Goal: Transaction & Acquisition: Book appointment/travel/reservation

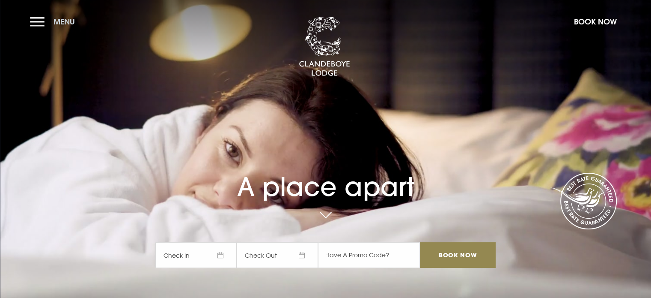
click at [36, 19] on button "Menu" at bounding box center [54, 21] width 49 height 18
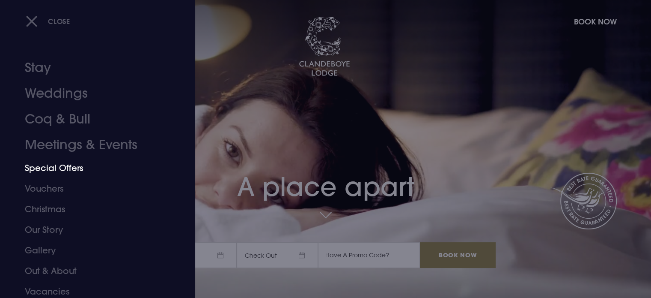
click at [54, 167] on link "Special Offers" at bounding box center [92, 168] width 135 height 21
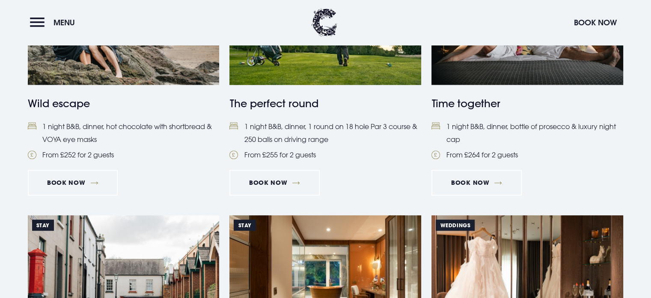
scroll to position [600, 0]
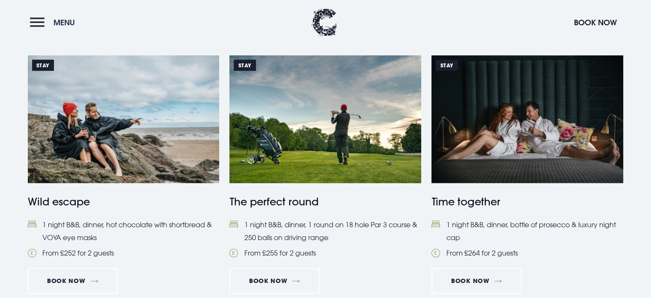
click at [38, 20] on button "Menu" at bounding box center [54, 22] width 49 height 18
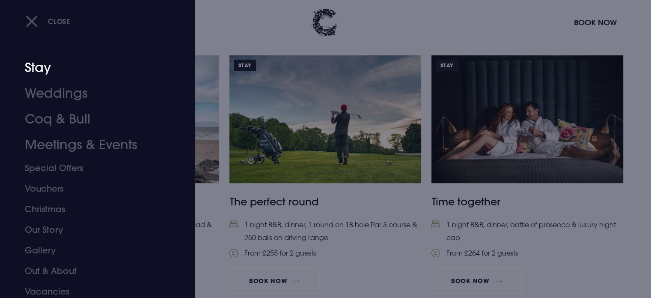
click at [43, 66] on link "Stay" at bounding box center [92, 68] width 135 height 26
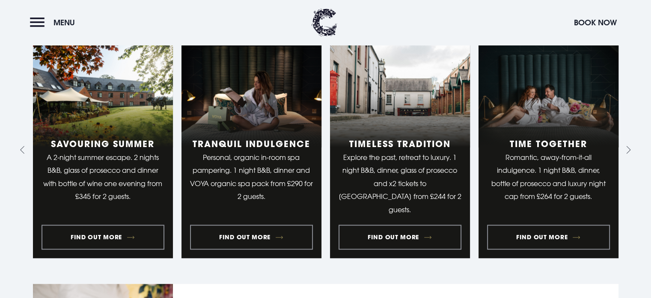
scroll to position [685, 0]
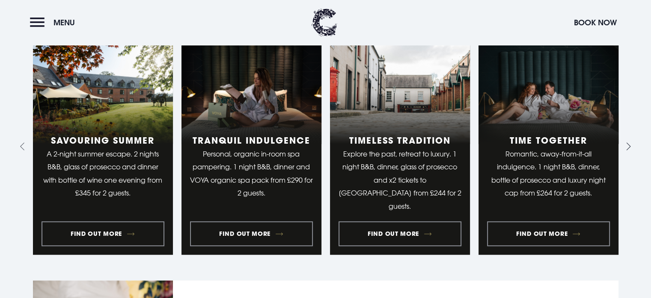
click at [628, 143] on icon "Next slide" at bounding box center [629, 146] width 4 height 8
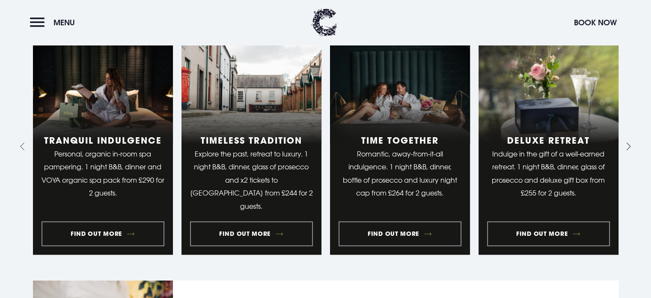
click at [628, 143] on icon "Next slide" at bounding box center [629, 146] width 4 height 8
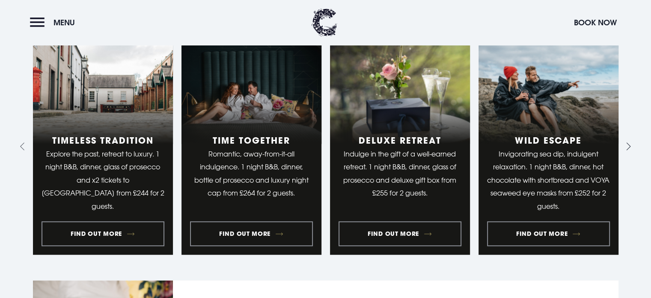
click at [628, 143] on icon "Next slide" at bounding box center [629, 146] width 4 height 8
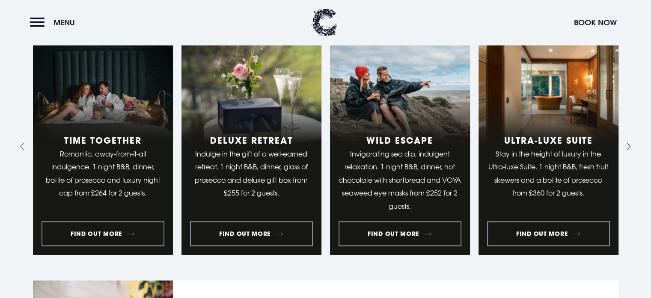
click at [628, 143] on icon "Next slide" at bounding box center [629, 146] width 4 height 8
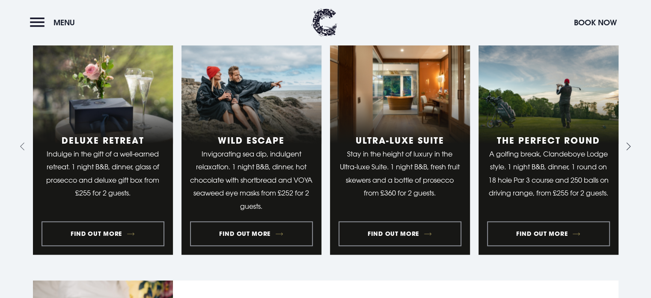
click at [628, 143] on icon "Next slide" at bounding box center [629, 146] width 4 height 8
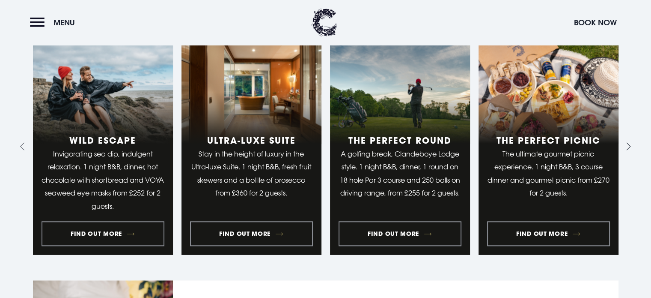
click at [628, 143] on icon "Next slide" at bounding box center [629, 146] width 4 height 8
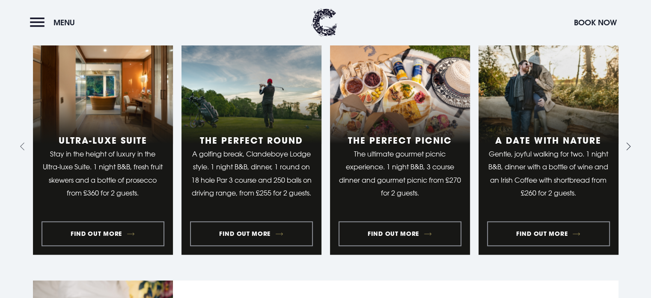
click at [628, 143] on icon "Next slide" at bounding box center [629, 146] width 4 height 8
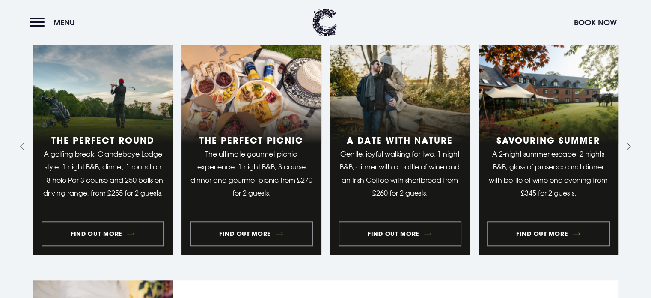
click at [628, 143] on icon "Next slide" at bounding box center [629, 146] width 4 height 8
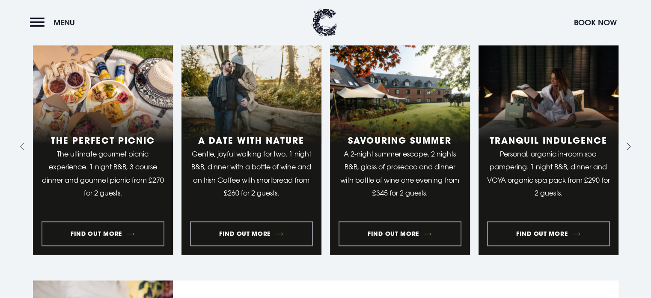
click at [628, 143] on icon "Next slide" at bounding box center [629, 146] width 4 height 8
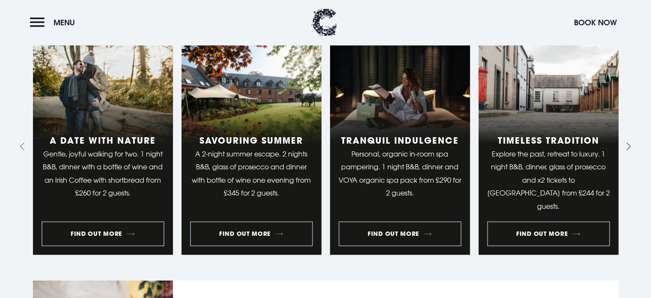
click at [628, 143] on icon "Go to first slide" at bounding box center [629, 146] width 4 height 8
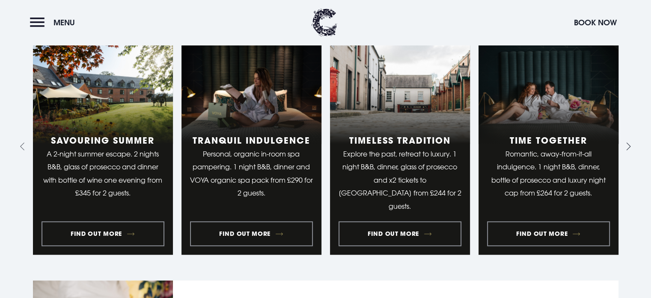
click at [628, 143] on icon "Go to first slide" at bounding box center [629, 146] width 4 height 8
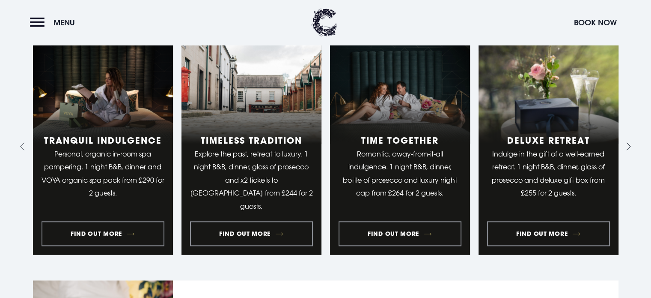
click at [628, 143] on icon "Next slide" at bounding box center [629, 146] width 4 height 8
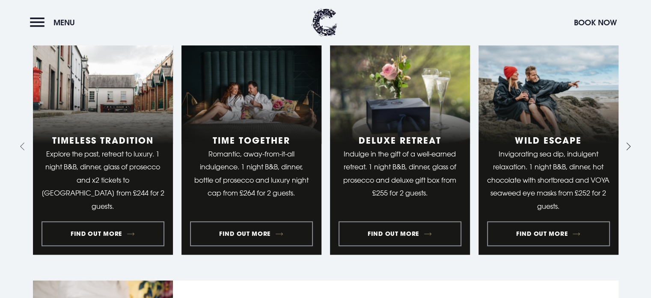
click at [628, 143] on icon "Next slide" at bounding box center [629, 146] width 4 height 8
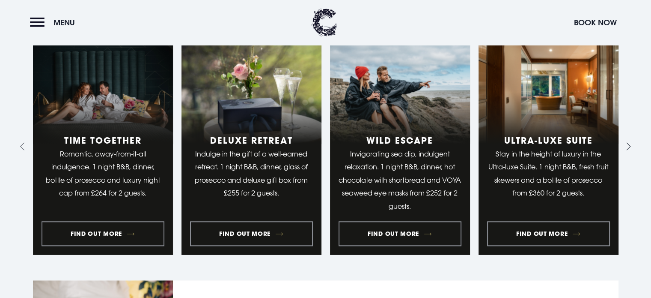
click at [628, 143] on icon "Next slide" at bounding box center [629, 146] width 4 height 8
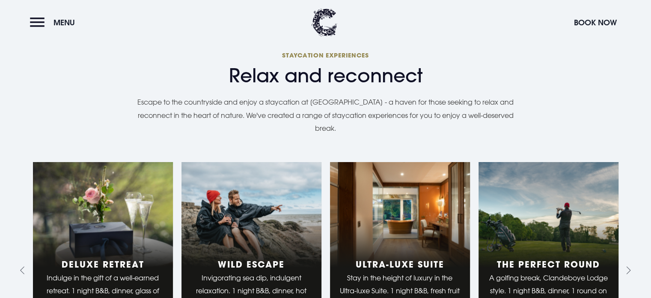
scroll to position [471, 0]
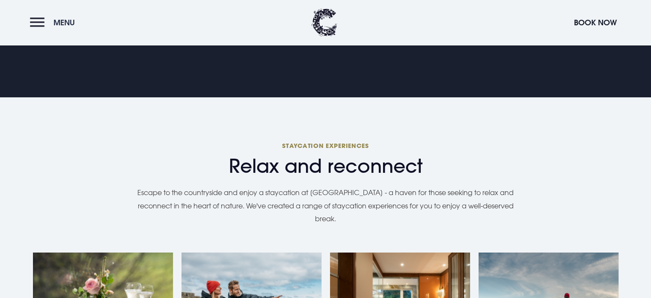
click at [38, 17] on button "Menu" at bounding box center [54, 22] width 49 height 18
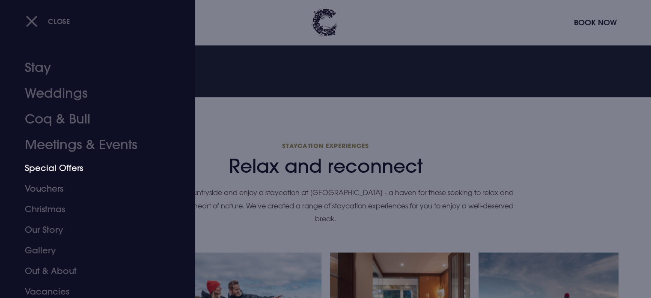
click at [46, 168] on link "Special Offers" at bounding box center [92, 168] width 135 height 21
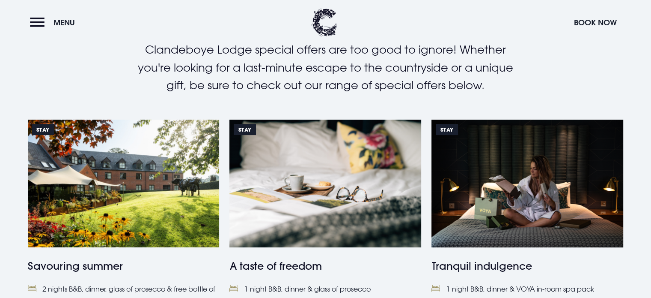
scroll to position [343, 0]
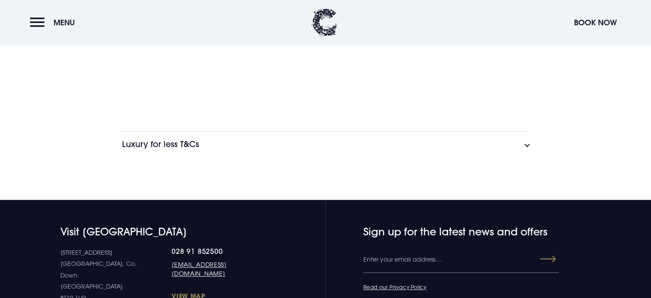
scroll to position [857, 0]
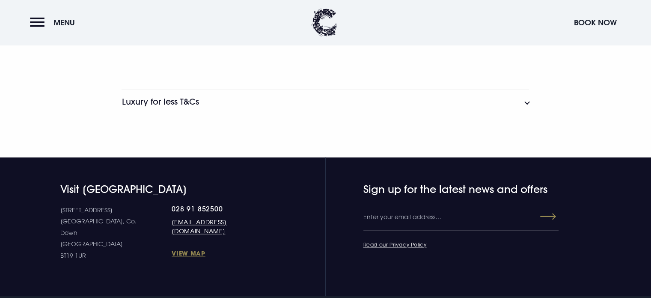
click at [526, 101] on button "Luxury for less T&Cs" at bounding box center [326, 102] width 408 height 26
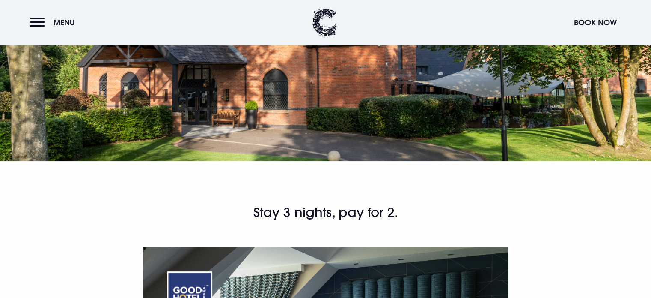
scroll to position [0, 0]
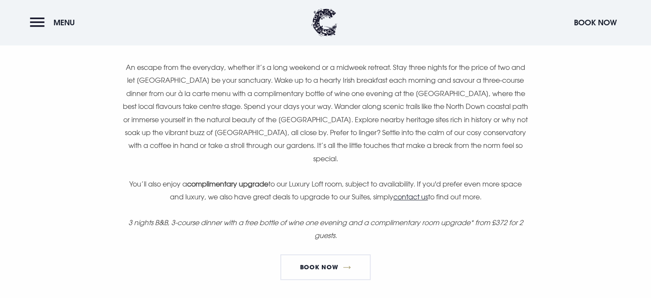
scroll to position [557, 0]
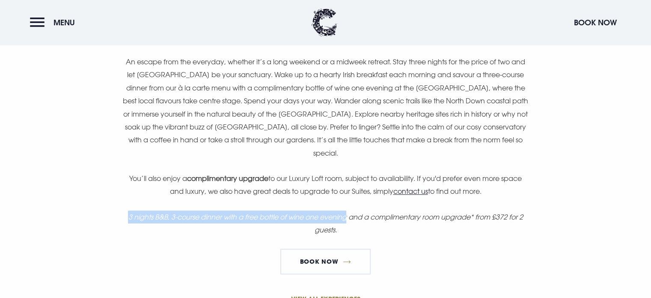
drag, startPoint x: 348, startPoint y: 216, endPoint x: 121, endPoint y: 218, distance: 226.6
click at [121, 218] on div "Stay 3 nights, pay for 2. An escape from the everyday, whether it’s a long week…" at bounding box center [325, 12] width 495 height 538
copy em "3 nights B&B, 3-course dinner with a free bottle of wine one evening"
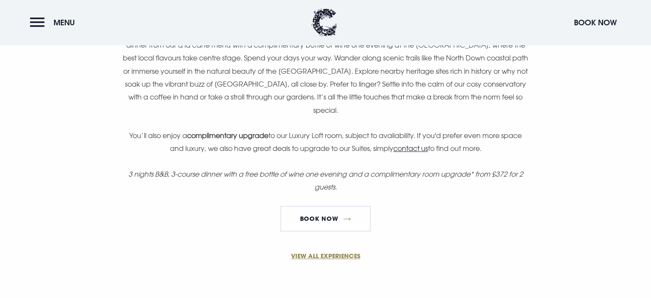
scroll to position [600, 0]
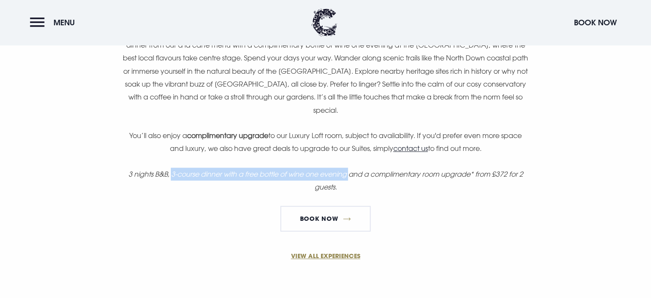
drag, startPoint x: 349, startPoint y: 173, endPoint x: 167, endPoint y: 173, distance: 182.0
click at [167, 173] on em "3 nights B&B, 3-course dinner with a free bottle of wine one evening and a comp…" at bounding box center [325, 180] width 395 height 21
copy em "3-course dinner with a free bottle of wine one evening"
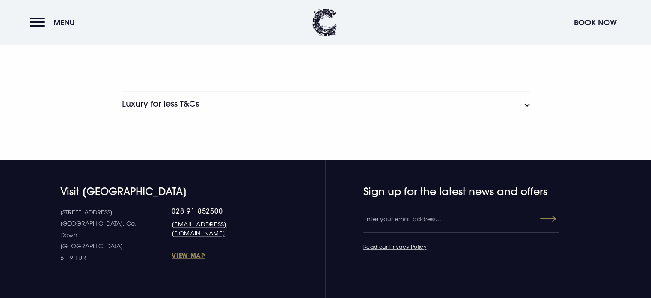
scroll to position [857, 0]
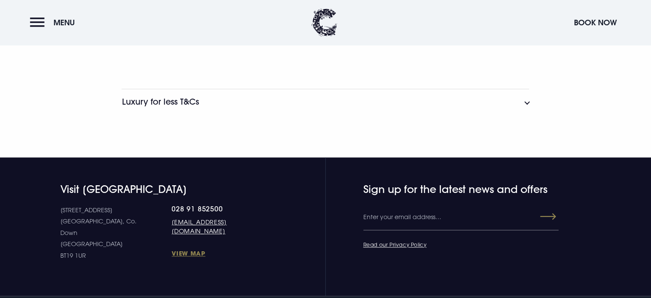
click at [528, 101] on button "Luxury for less T&Cs" at bounding box center [326, 102] width 408 height 26
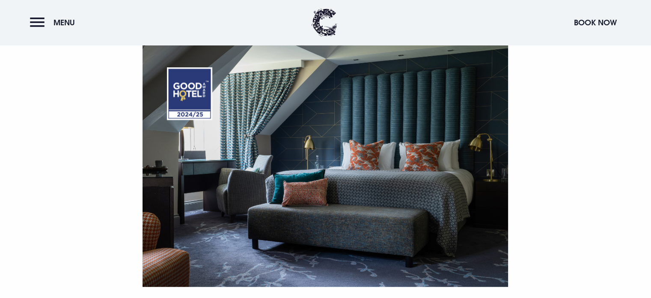
scroll to position [0, 0]
